Goal: Task Accomplishment & Management: Manage account settings

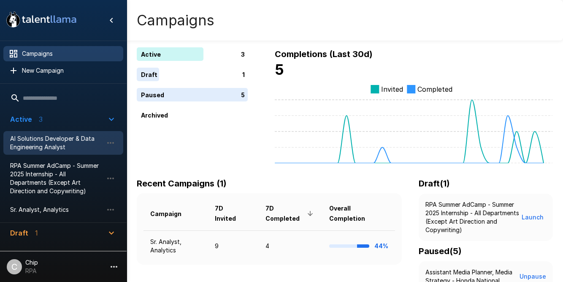
click at [43, 148] on span "AI Solutions Developer & Data Engineering Analyst" at bounding box center [56, 142] width 93 height 17
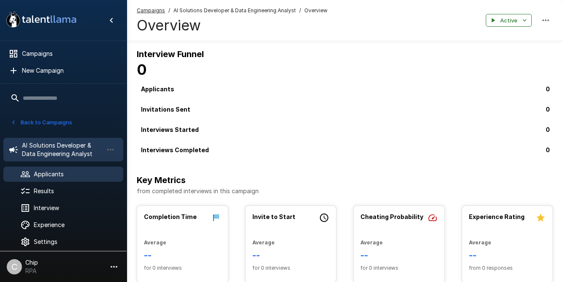
click at [48, 173] on span "Applicants" at bounding box center [75, 174] width 83 height 8
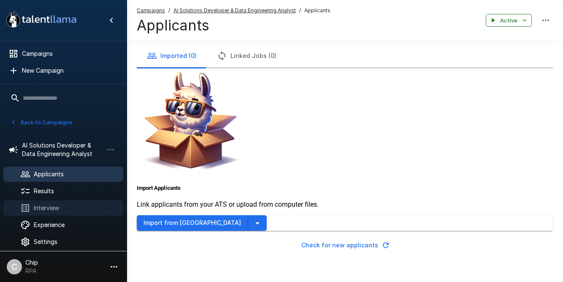
click at [44, 206] on span "Interview" at bounding box center [75, 207] width 83 height 8
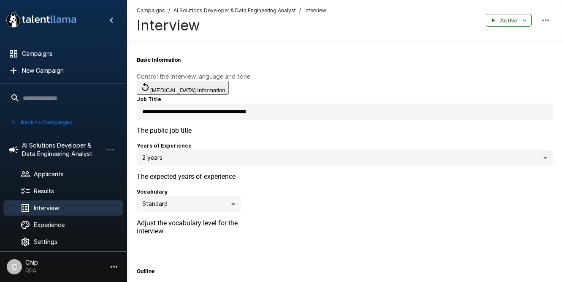
type textarea "*"
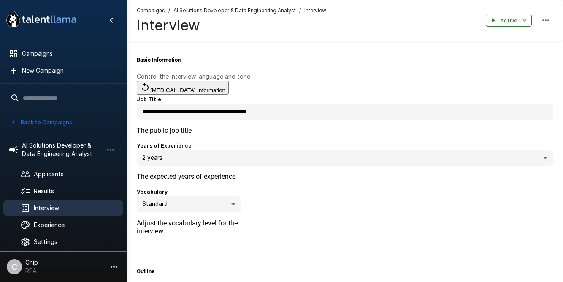
type textarea "*"
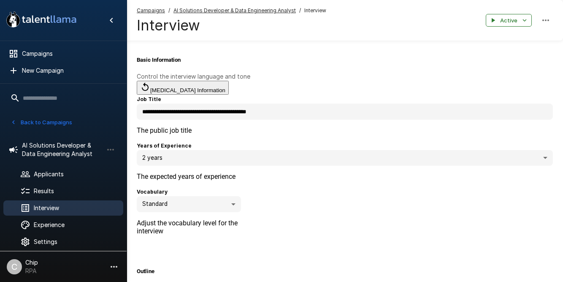
type textarea "*"
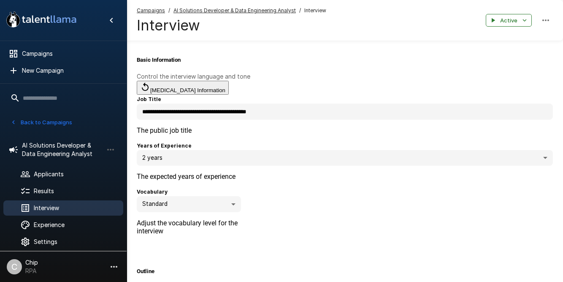
type textarea "*"
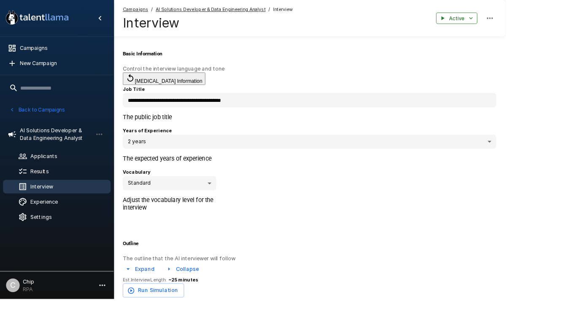
type textarea "*"
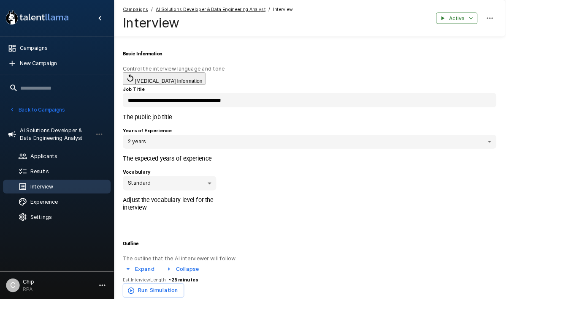
type textarea "*"
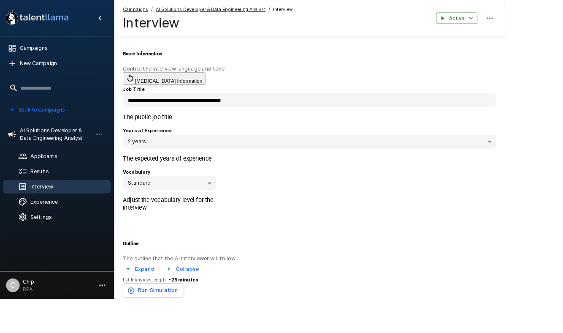
type textarea "*"
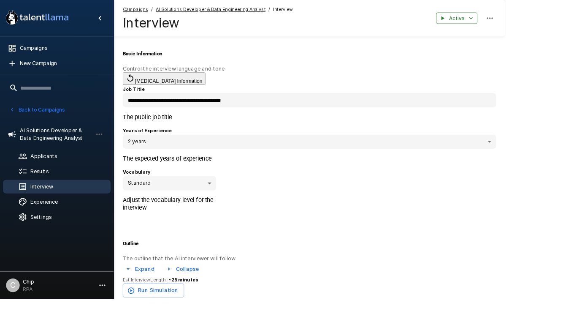
type textarea "*"
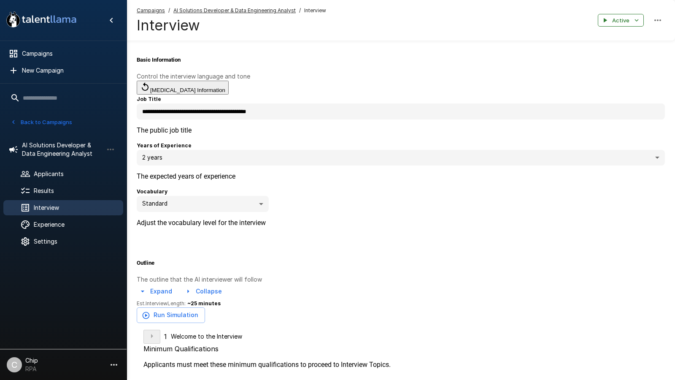
type textarea "*"
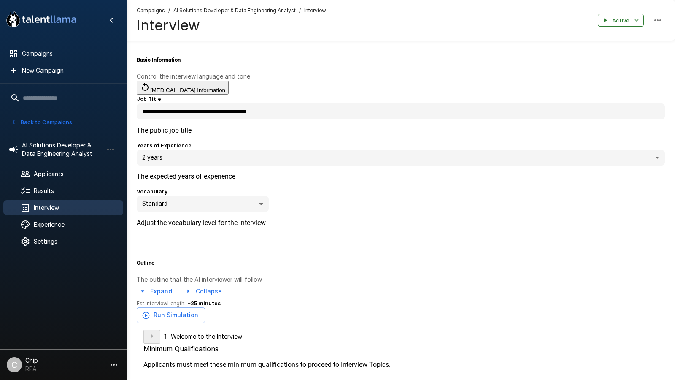
type textarea "*"
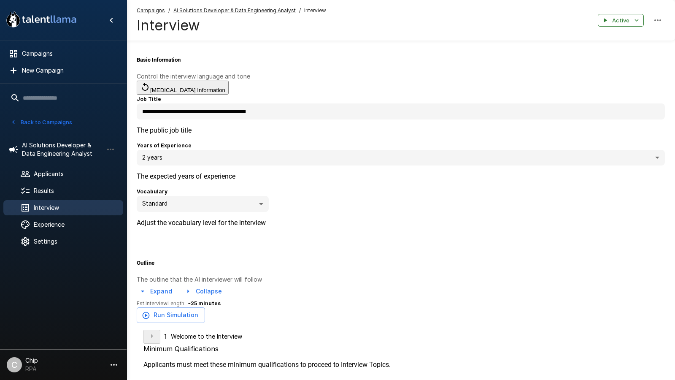
type textarea "*"
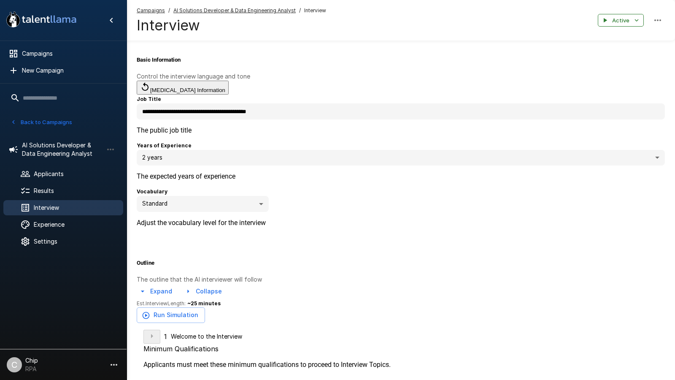
type textarea "*"
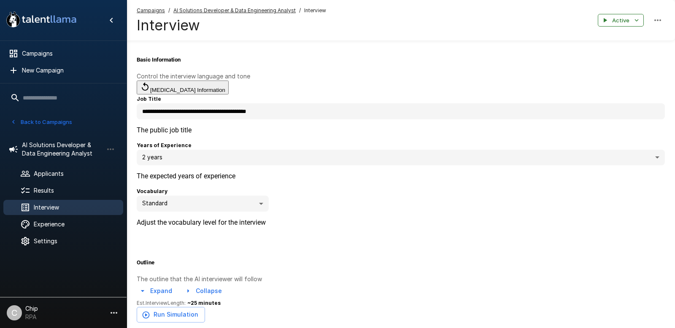
type textarea "*"
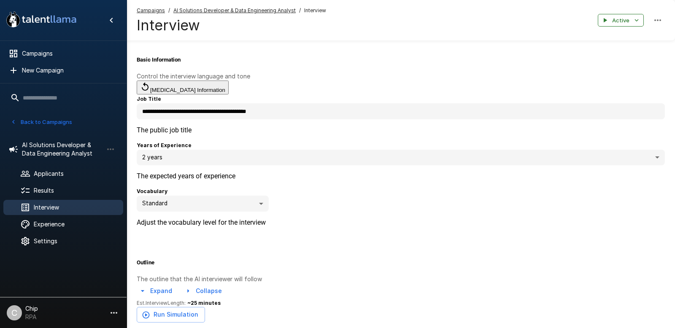
type textarea "*"
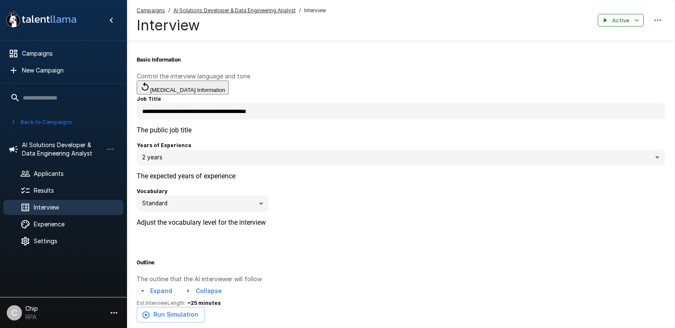
type textarea "*"
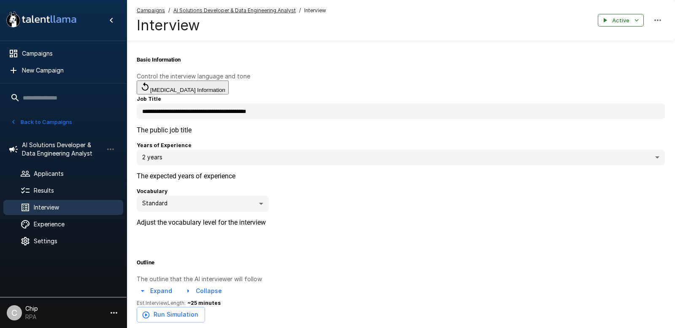
type textarea "*"
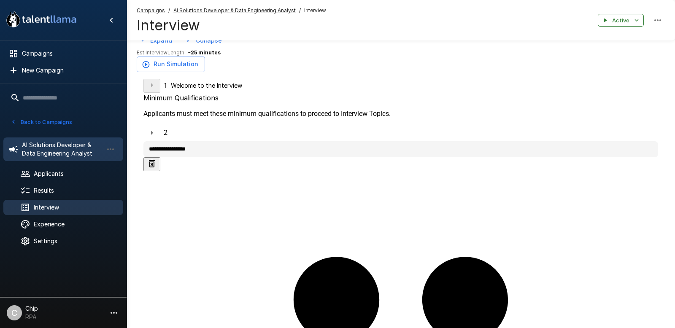
scroll to position [255, 0]
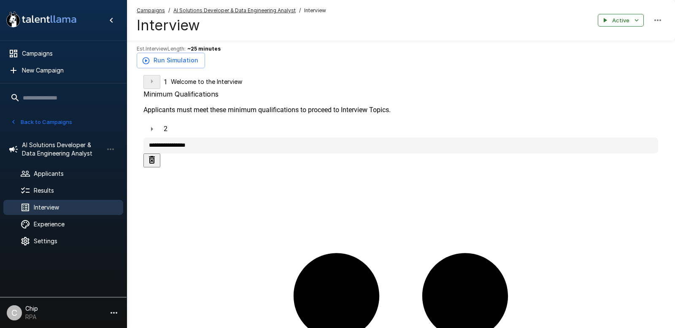
type textarea "*"
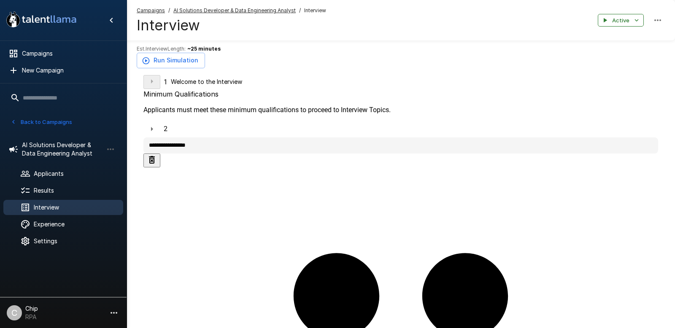
type textarea "*"
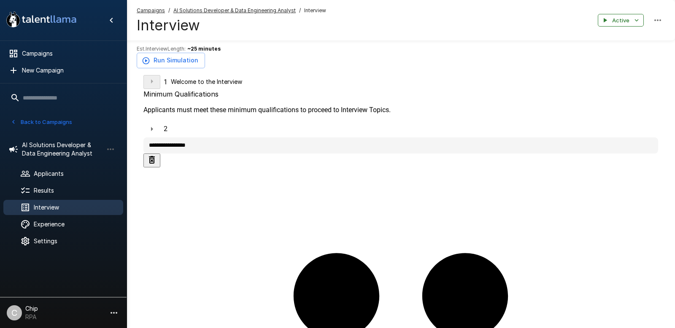
type textarea "*"
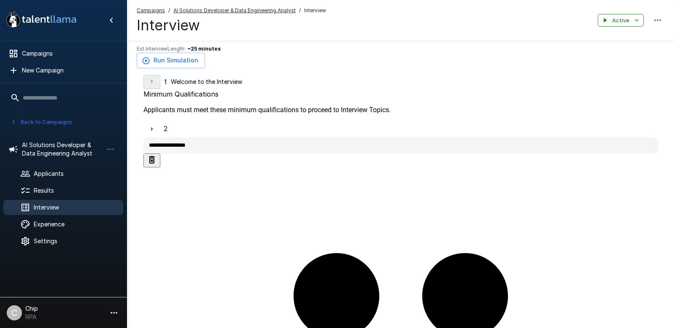
type textarea "*"
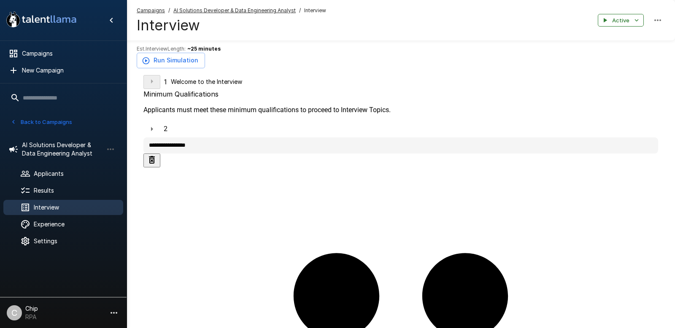
type textarea "*"
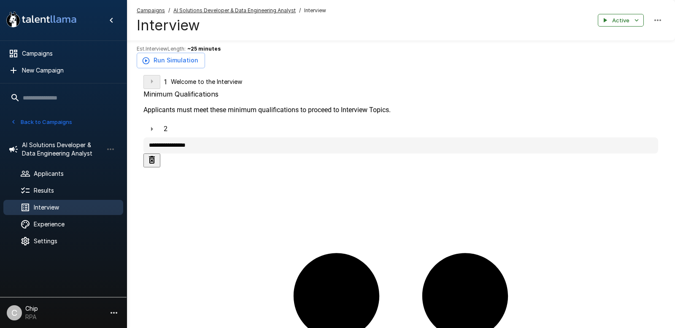
type textarea "*"
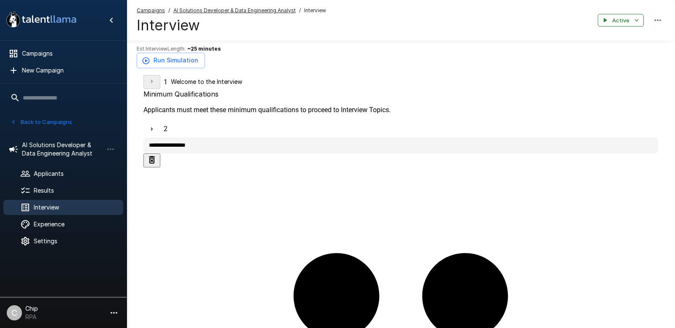
type textarea "*"
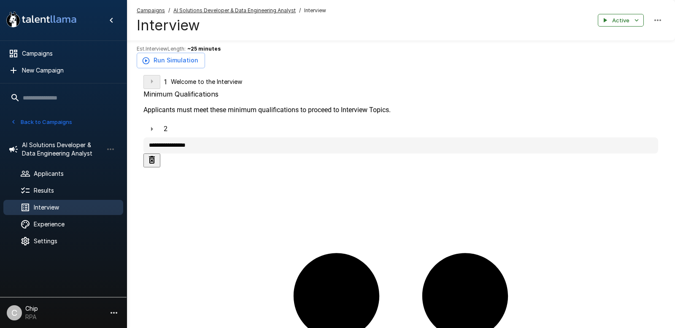
type textarea "*"
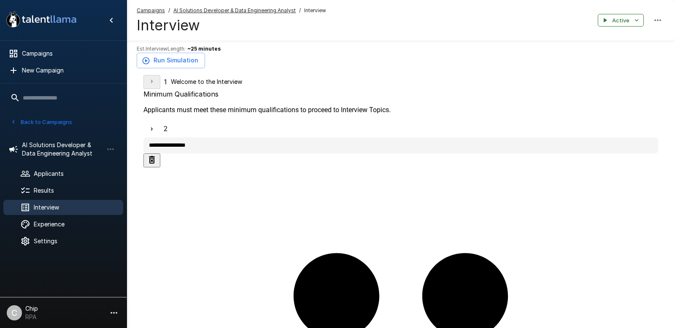
type textarea "*"
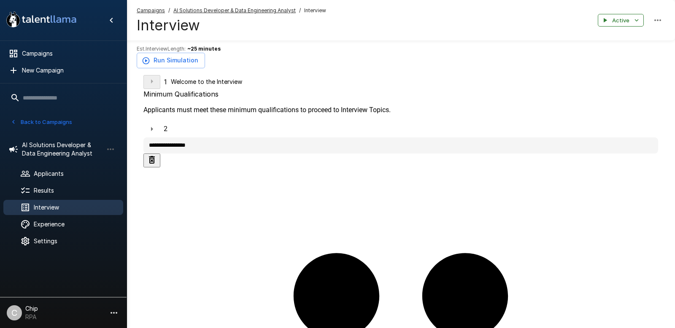
type textarea "*"
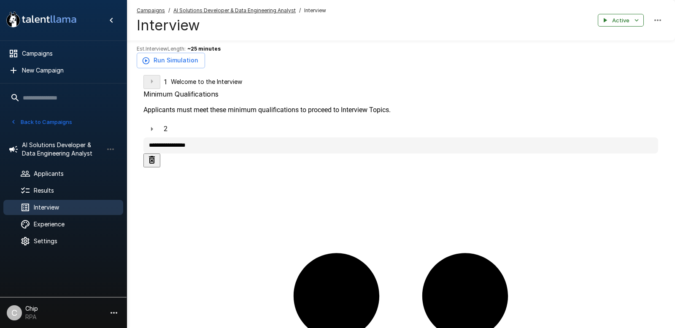
type textarea "*"
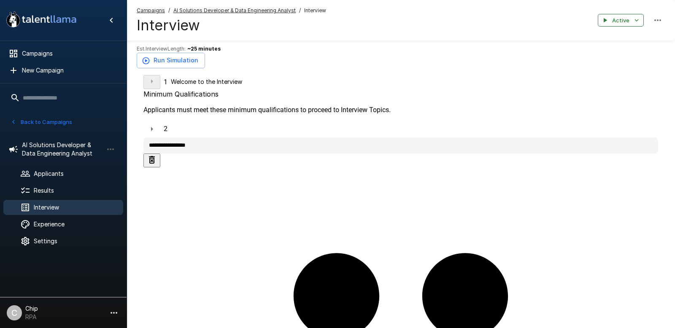
type textarea "*"
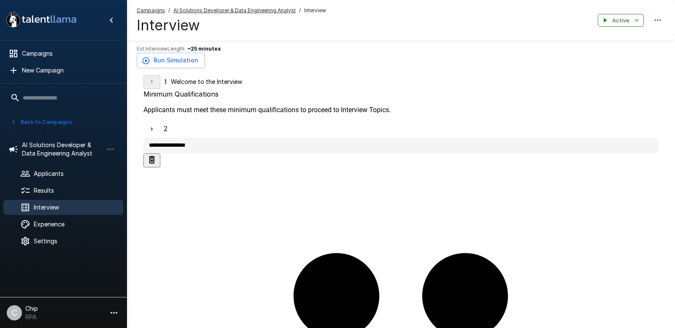
type textarea "*"
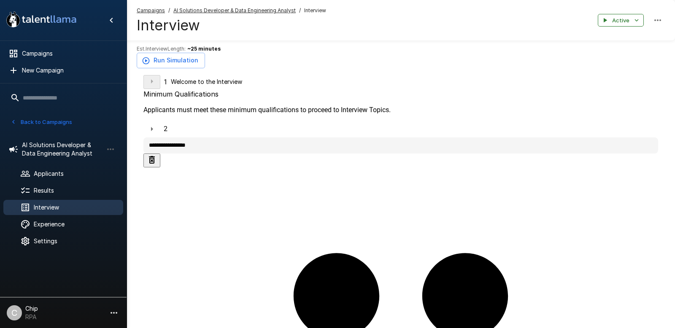
type textarea "*"
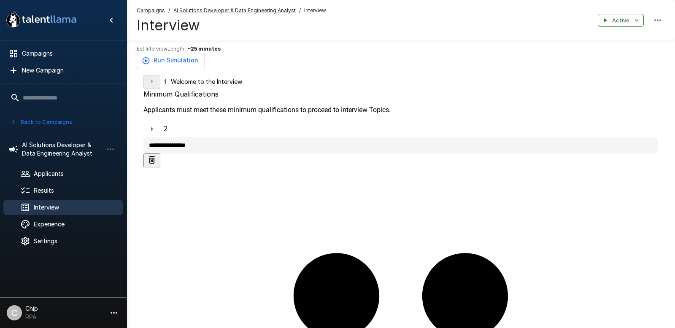
type textarea "*"
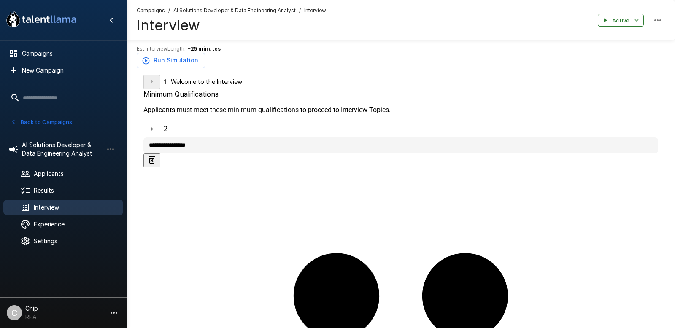
type textarea "*"
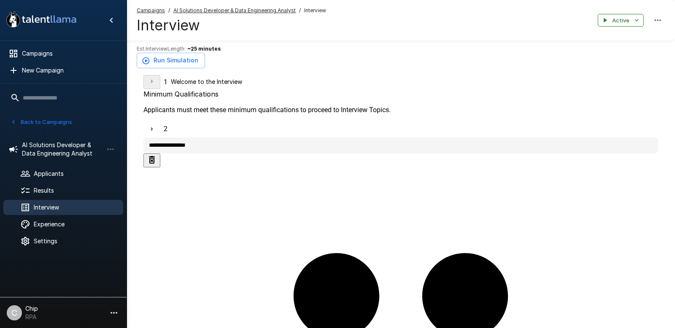
type textarea "*"
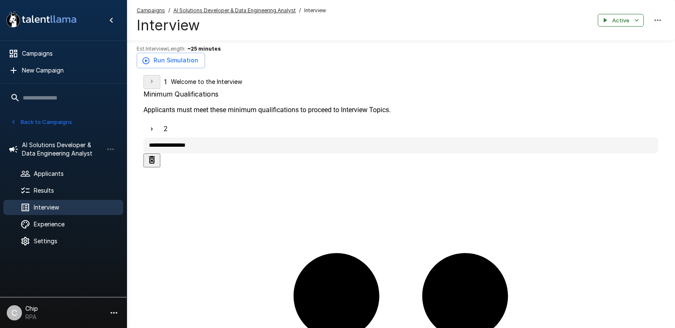
type textarea "*"
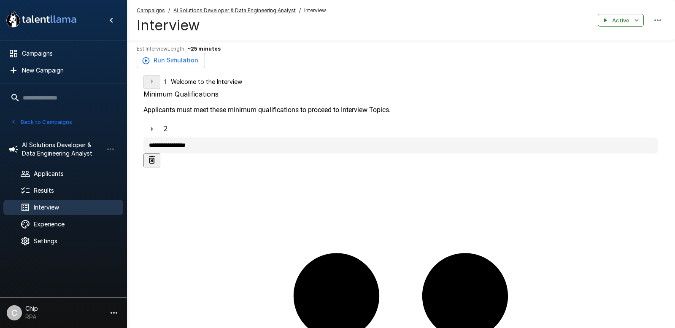
type textarea "*"
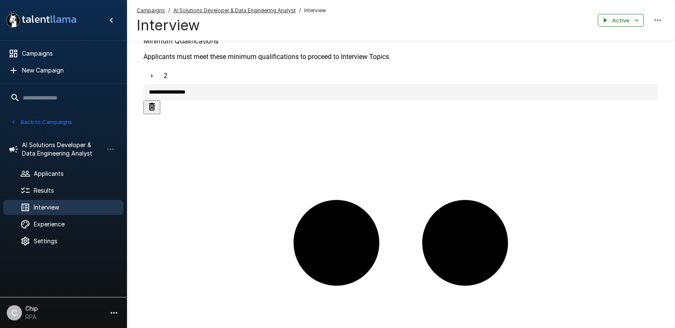
scroll to position [319, 0]
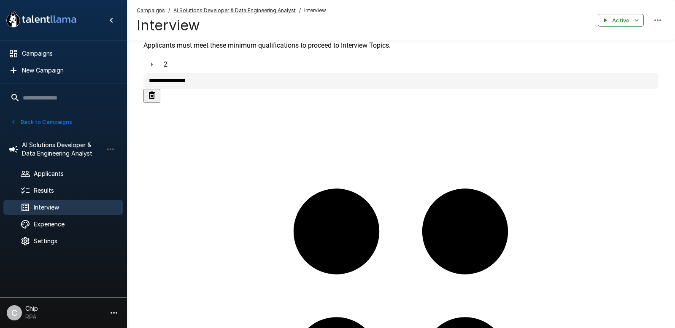
type textarea "*"
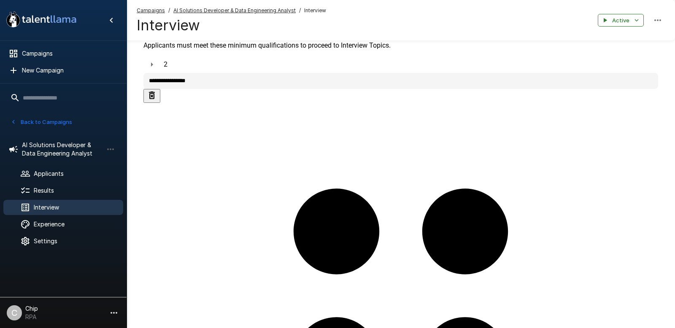
type textarea "*"
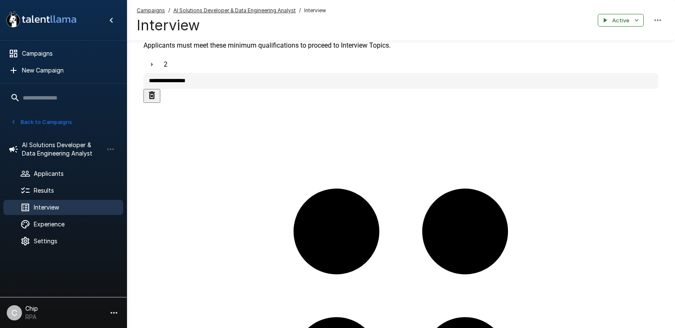
type textarea "*"
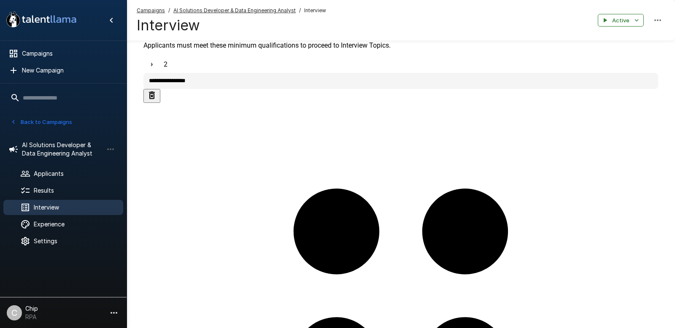
type textarea "*"
drag, startPoint x: 182, startPoint y: 111, endPoint x: 283, endPoint y: 111, distance: 100.9
type textarea "*"
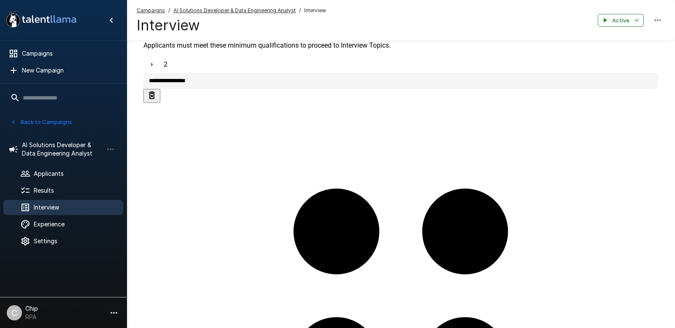
type textarea "*"
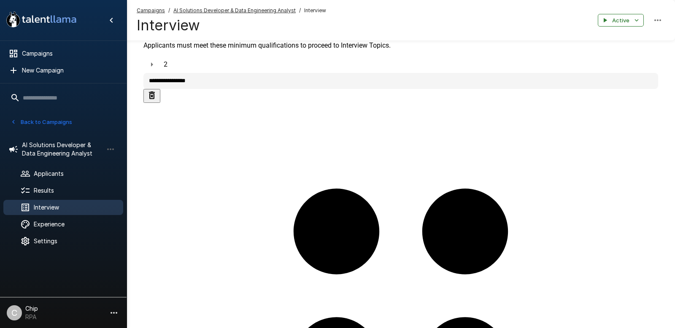
type textarea "*"
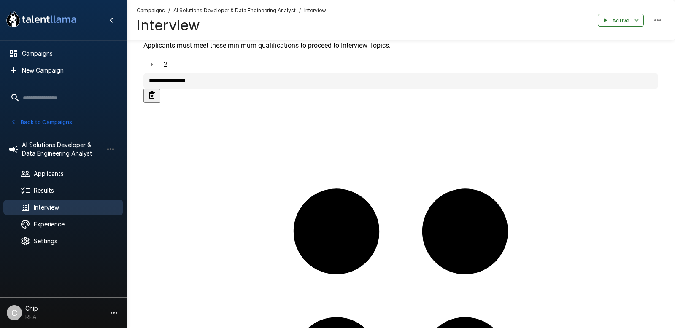
type textarea "*"
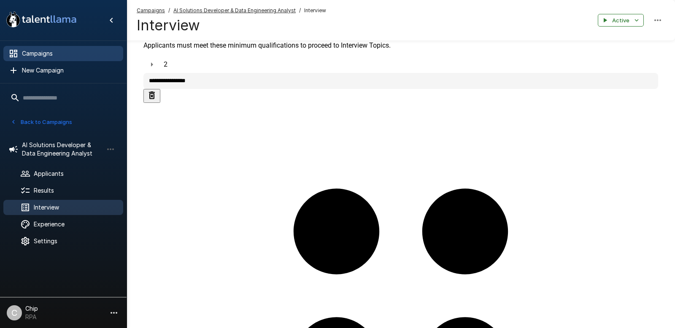
type textarea "*"
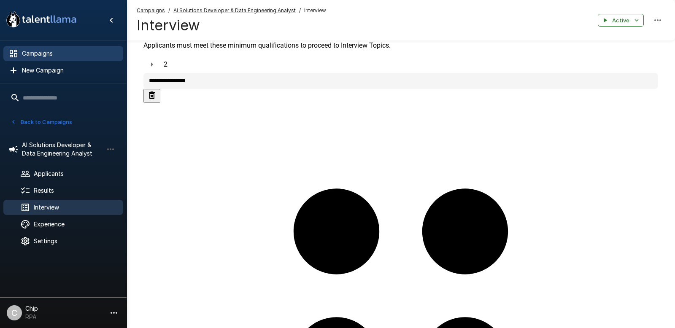
type textarea "*"
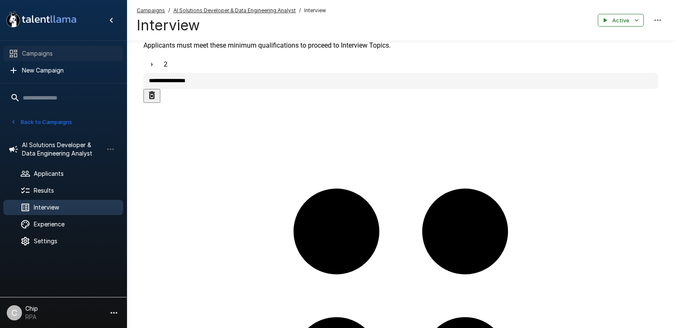
click at [39, 60] on div "Campaigns" at bounding box center [63, 53] width 120 height 15
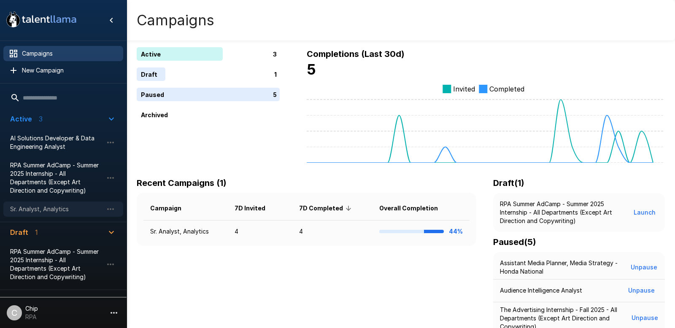
click at [35, 207] on span "Sr. Analyst, Analytics" at bounding box center [56, 209] width 93 height 8
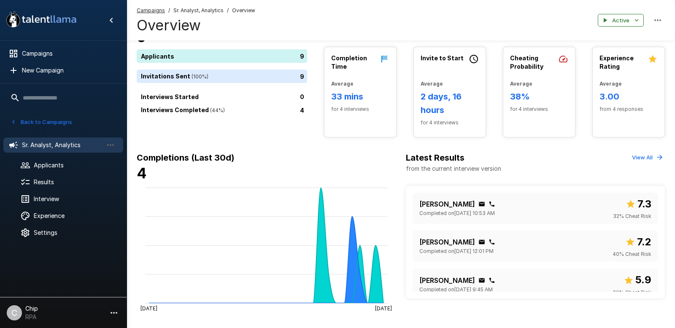
scroll to position [29, 0]
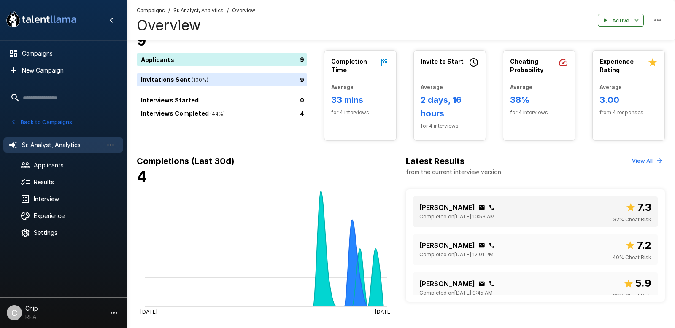
click at [445, 205] on p "[PERSON_NAME]" at bounding box center [448, 208] width 56 height 10
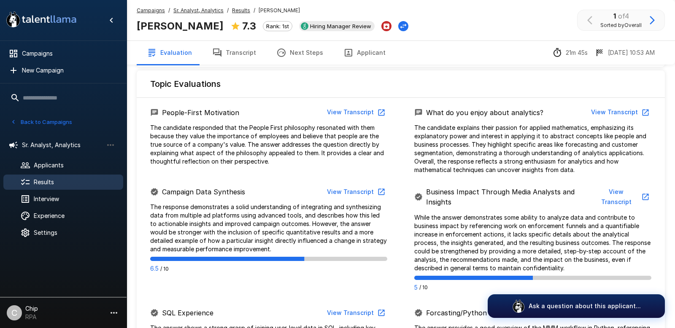
scroll to position [233, 0]
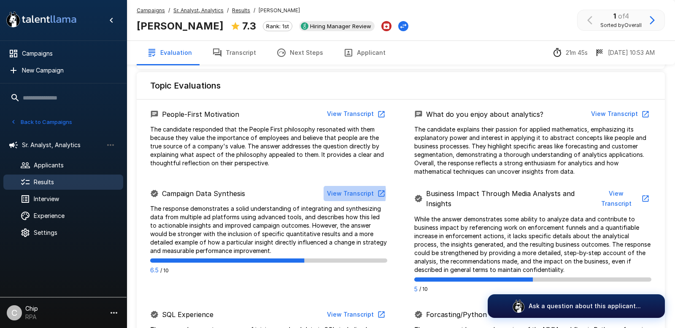
click at [336, 186] on button "View Transcript" at bounding box center [356, 194] width 64 height 16
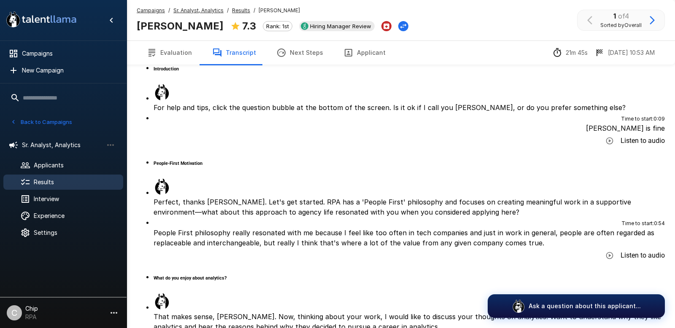
scroll to position [42, 0]
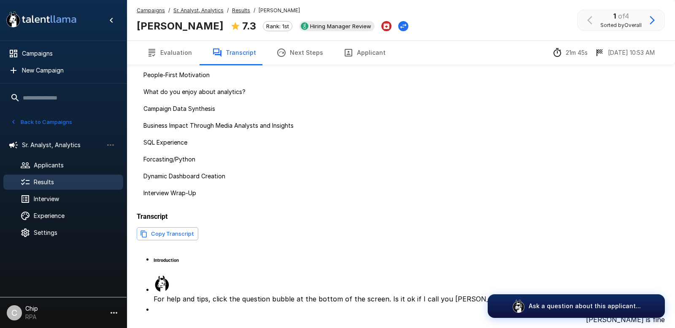
scroll to position [487, 0]
click at [175, 54] on button "Evaluation" at bounding box center [169, 53] width 65 height 24
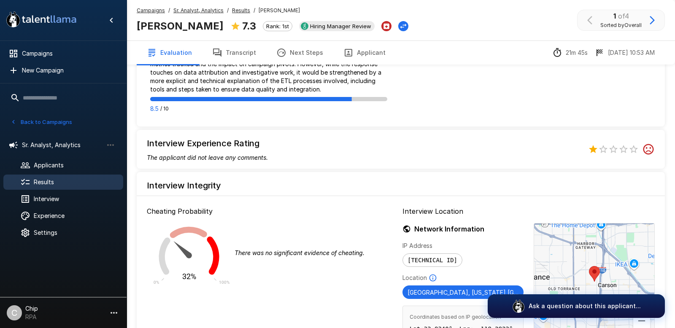
scroll to position [617, 0]
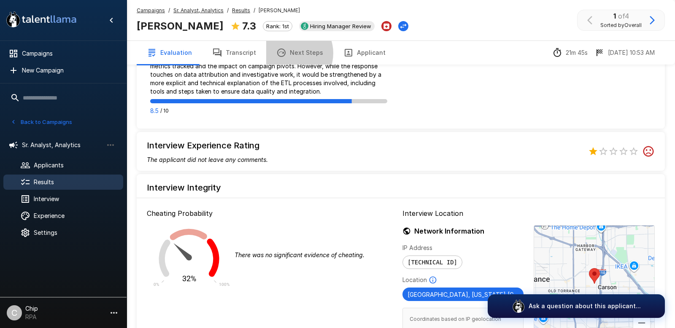
click at [288, 53] on button "Next Steps" at bounding box center [299, 53] width 67 height 24
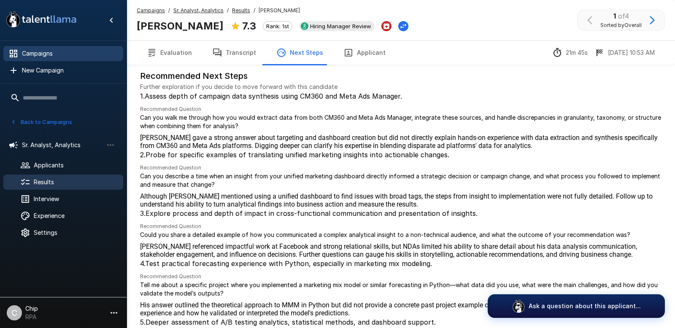
click at [32, 55] on span "Campaigns" at bounding box center [69, 53] width 95 height 8
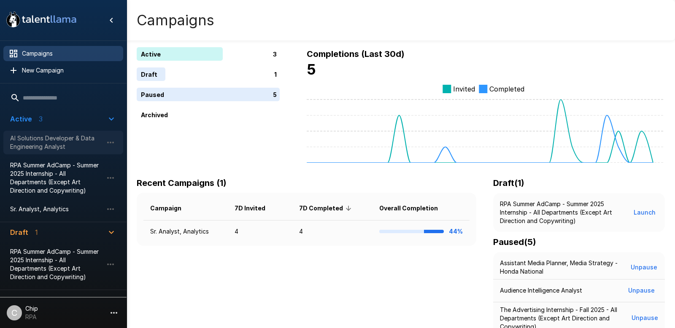
click at [39, 139] on span "AI Solutions Developer & Data Engineering Analyst" at bounding box center [56, 142] width 93 height 17
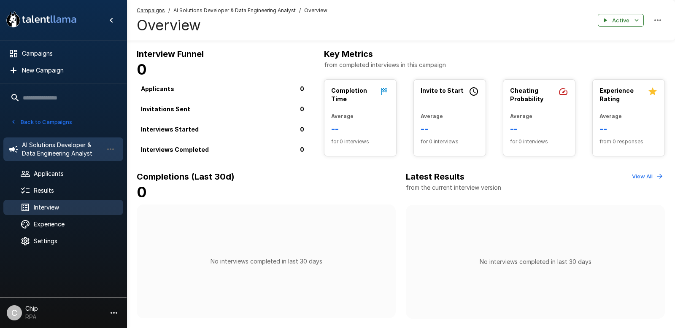
click at [51, 207] on span "Interview" at bounding box center [75, 207] width 83 height 8
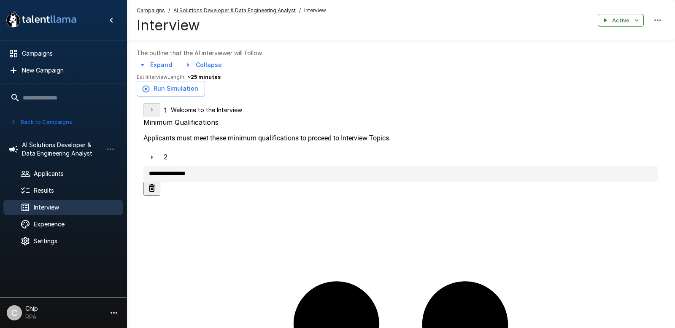
scroll to position [227, 0]
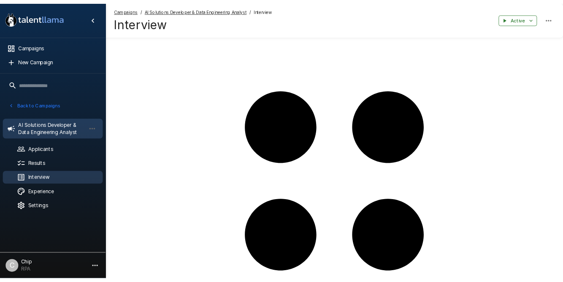
scroll to position [412, 0]
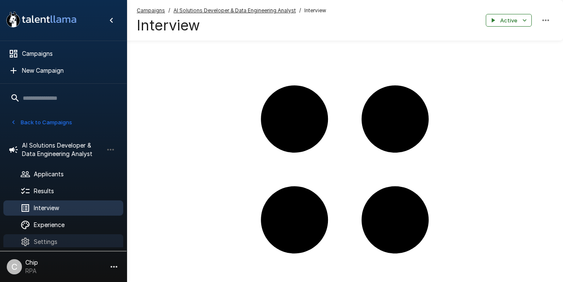
click at [45, 242] on span "Settings" at bounding box center [75, 241] width 83 height 8
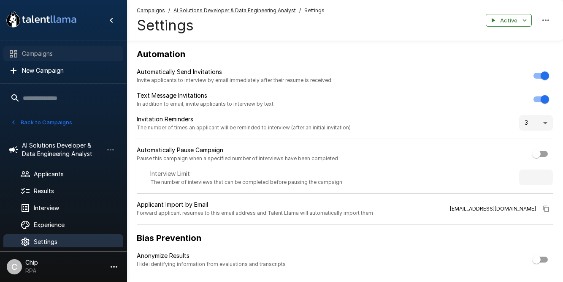
click at [35, 51] on span "Campaigns" at bounding box center [69, 53] width 95 height 8
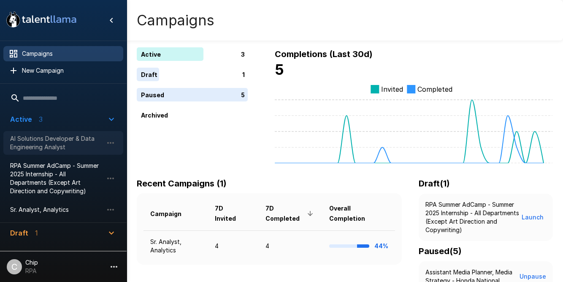
click at [29, 140] on span "AI Solutions Developer & Data Engineering Analyst" at bounding box center [56, 142] width 93 height 17
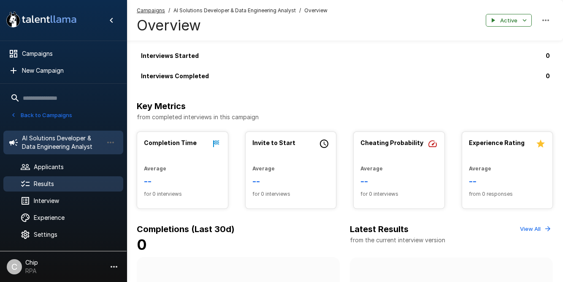
scroll to position [76, 0]
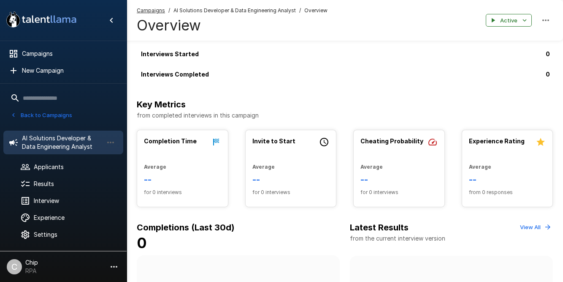
click at [113, 267] on icon "button" at bounding box center [114, 266] width 10 height 10
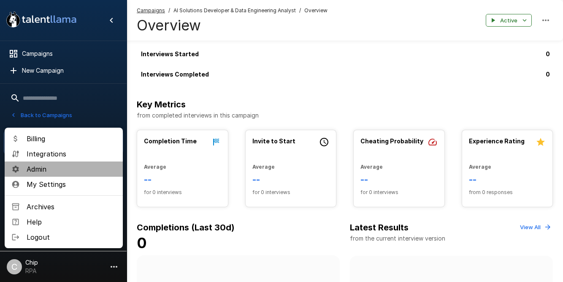
click at [40, 171] on span "Admin" at bounding box center [71, 169] width 89 height 10
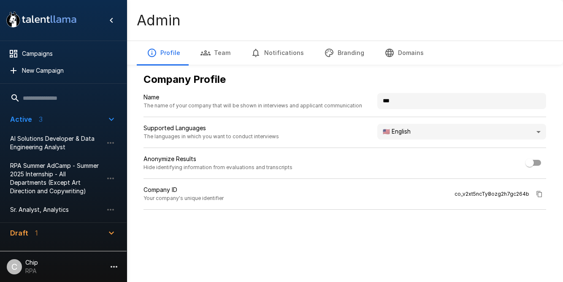
click at [219, 54] on button "Team" at bounding box center [215, 53] width 50 height 24
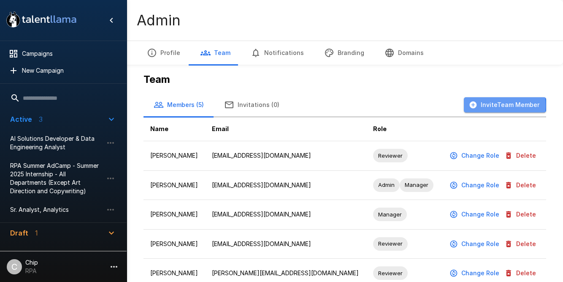
click at [481, 105] on button "Invite Team Member" at bounding box center [505, 105] width 82 height 16
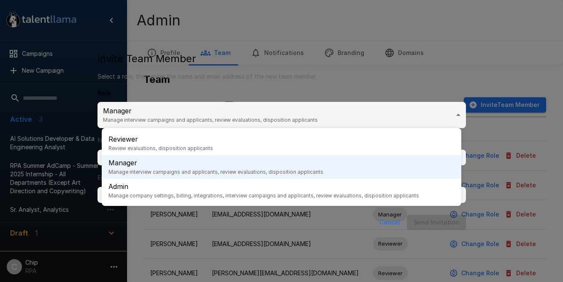
click at [153, 114] on body ".st0{fill:#FFFFFF;} .st1{fill:#76a4ed;} Campaigns New Campaign Active 3 AI Solu…" at bounding box center [281, 141] width 563 height 282
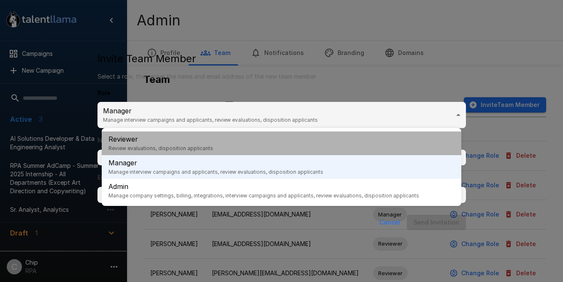
click at [166, 141] on p "Reviewer" at bounding box center [160, 139] width 105 height 10
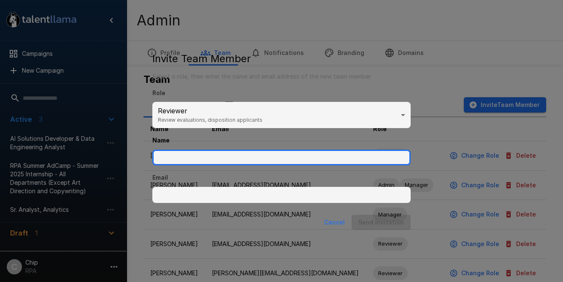
click at [152, 157] on input "Name" at bounding box center [281, 157] width 258 height 16
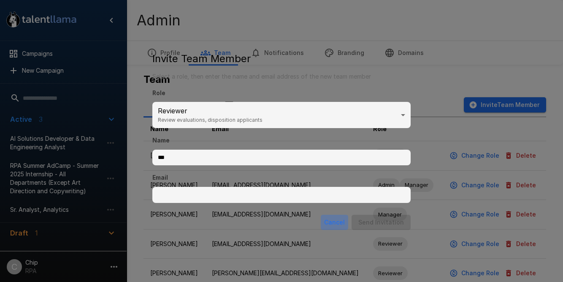
click at [348, 223] on button "Cancel" at bounding box center [334, 222] width 27 height 16
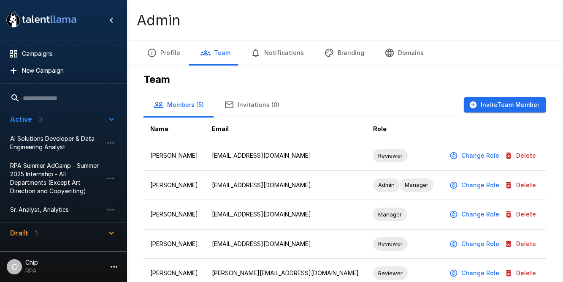
click at [504, 104] on button "Invite Team Member" at bounding box center [505, 105] width 82 height 16
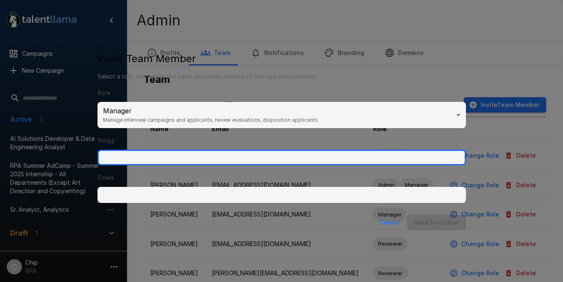
click at [171, 158] on input "Name" at bounding box center [281, 157] width 368 height 16
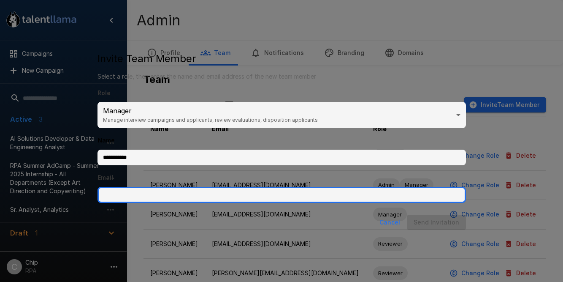
click at [129, 189] on input "Email" at bounding box center [281, 195] width 368 height 16
paste input "**********"
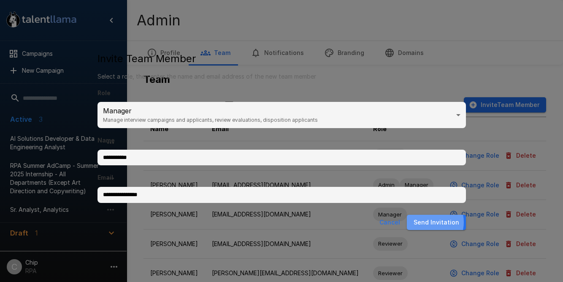
click at [427, 222] on button "Send Invitation" at bounding box center [436, 222] width 59 height 16
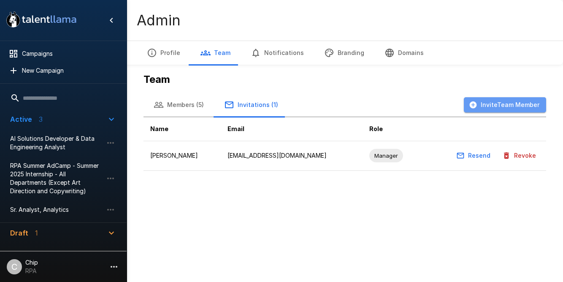
click at [515, 108] on button "Invite Team Member" at bounding box center [505, 105] width 82 height 16
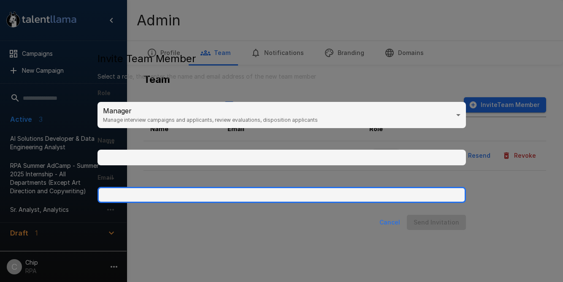
click at [154, 200] on input "Email" at bounding box center [281, 195] width 368 height 16
paste input "**********"
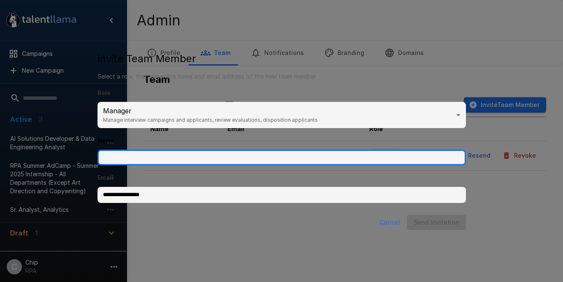
click at [141, 154] on input "Name" at bounding box center [281, 157] width 368 height 16
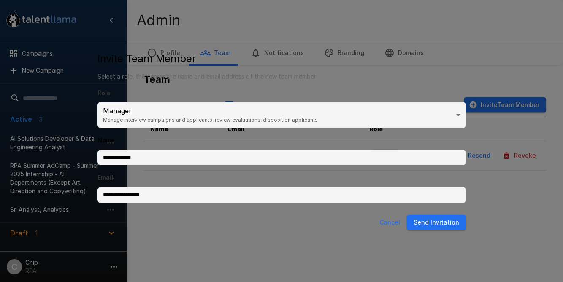
click at [240, 114] on body "**********" at bounding box center [281, 141] width 563 height 282
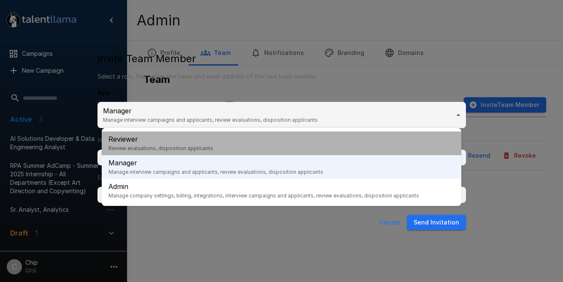
click at [220, 143] on li "Reviewer Review evaluations, disposition applicants" at bounding box center [282, 143] width 360 height 24
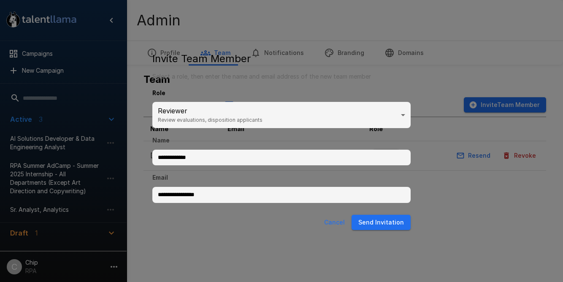
click at [411, 228] on button "Send Invitation" at bounding box center [381, 222] width 59 height 16
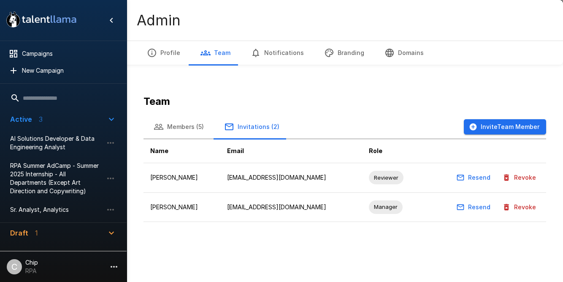
click at [369, 203] on span "Manager" at bounding box center [386, 207] width 34 height 8
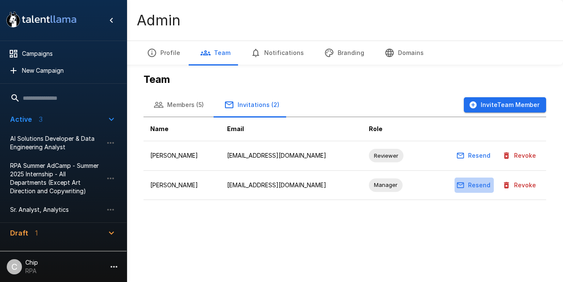
click at [482, 186] on button "Resend" at bounding box center [474, 185] width 39 height 16
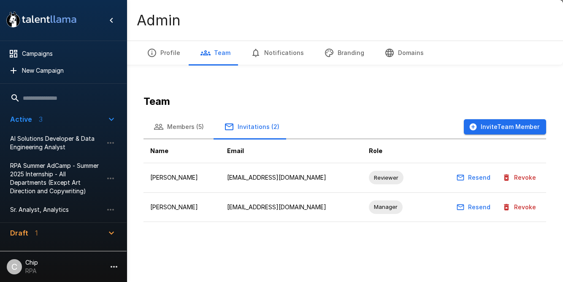
click at [161, 192] on td "[PERSON_NAME]" at bounding box center [181, 207] width 77 height 30
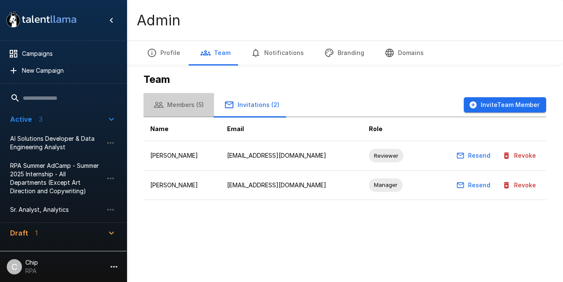
click at [179, 103] on button "Members (5)" at bounding box center [178, 105] width 70 height 24
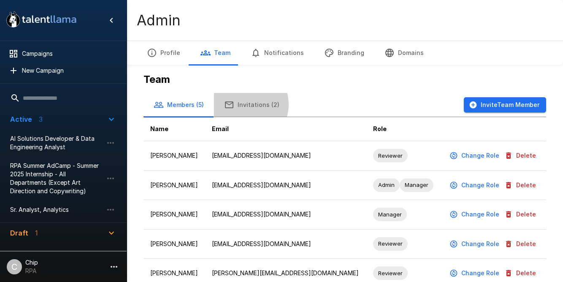
click at [243, 104] on button "Invitations (2)" at bounding box center [252, 105] width 76 height 24
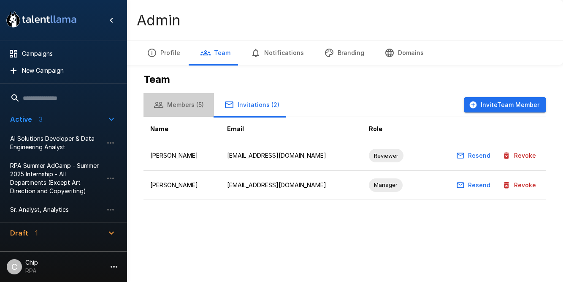
click at [189, 107] on button "Members (5)" at bounding box center [178, 105] width 70 height 24
